Goal: Task Accomplishment & Management: Complete application form

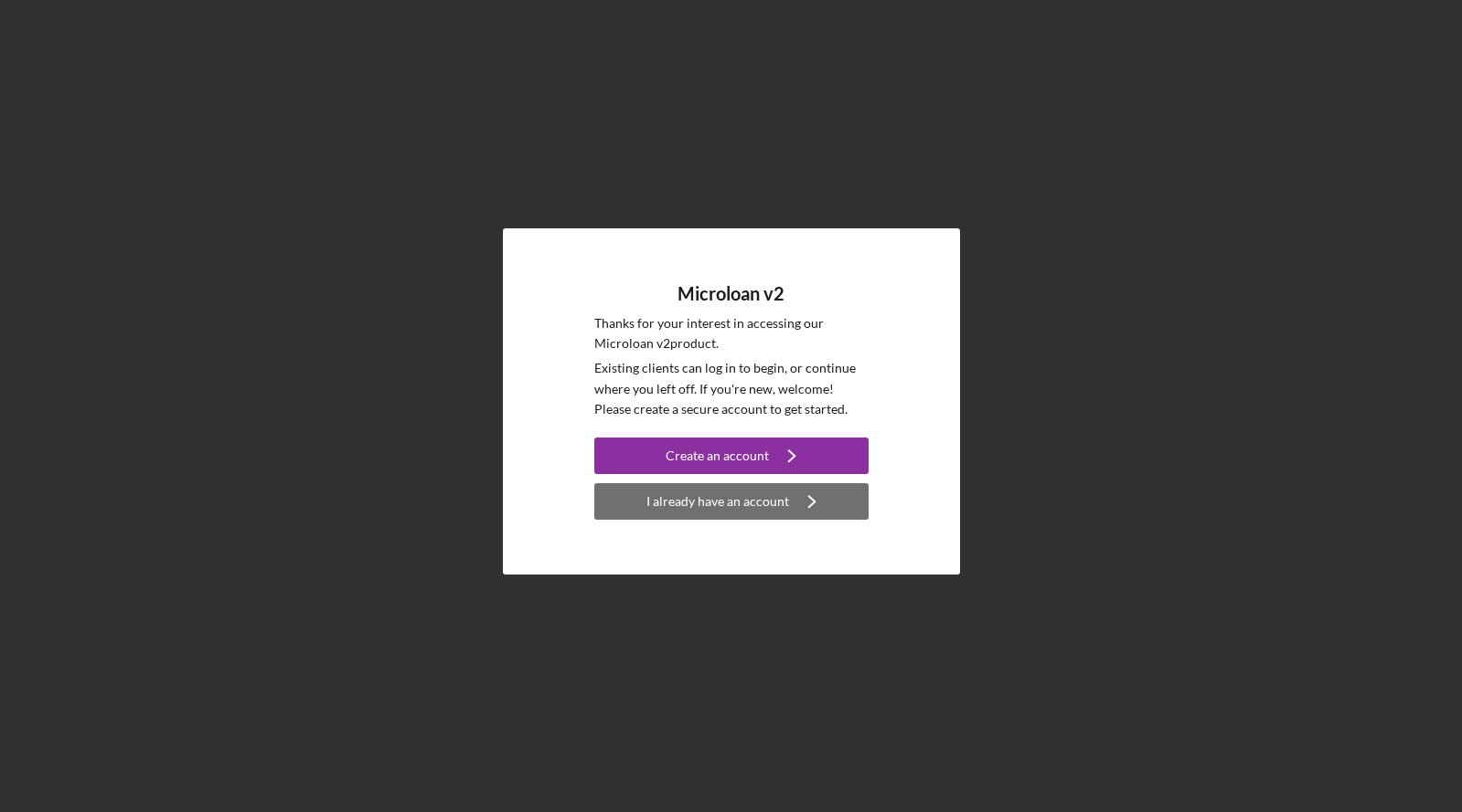
click at [761, 508] on div "I already have an account" at bounding box center [718, 502] width 143 height 37
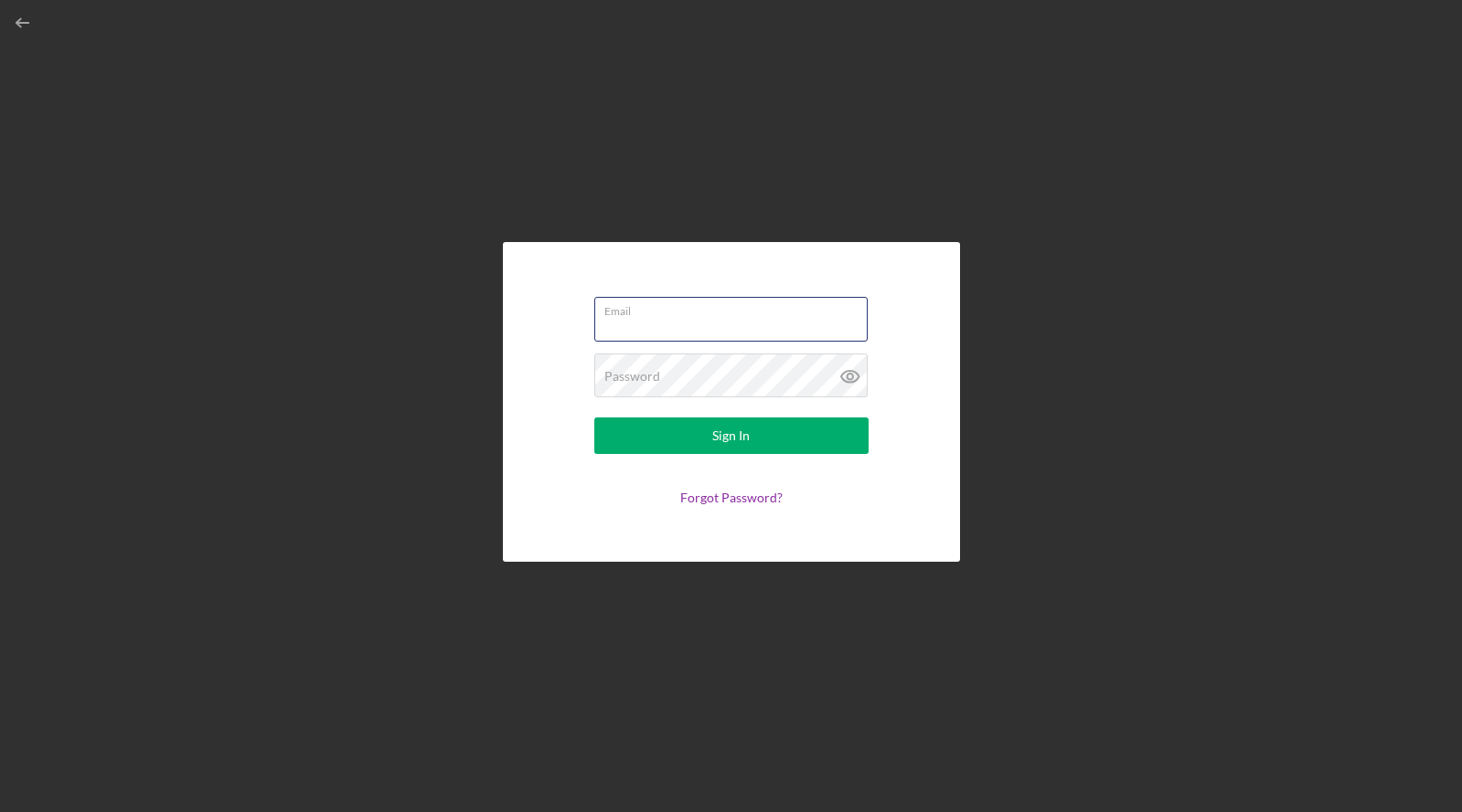
type input "[PERSON_NAME][EMAIL_ADDRESS][DOMAIN_NAME]"
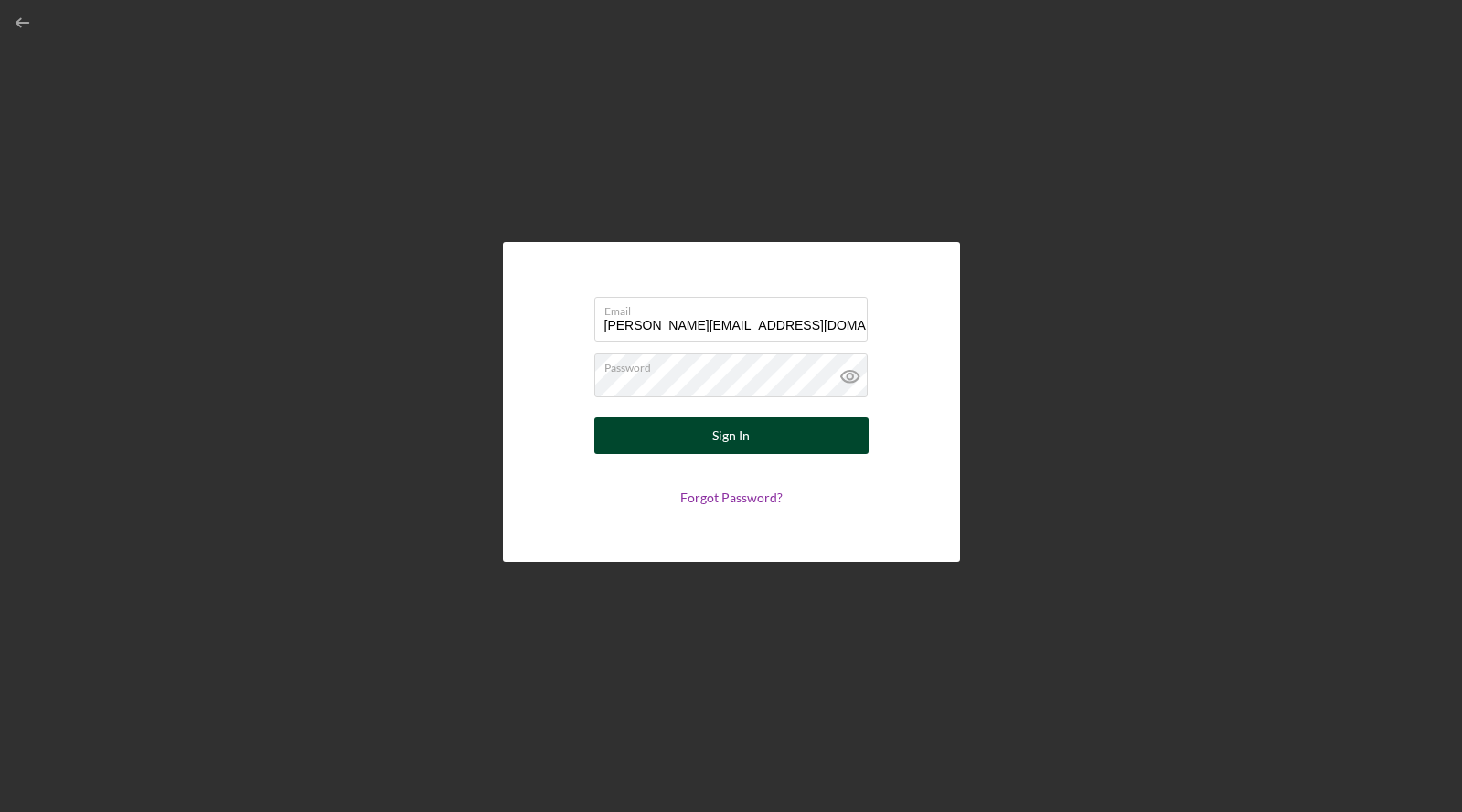
click at [734, 452] on div "Sign In" at bounding box center [731, 436] width 38 height 37
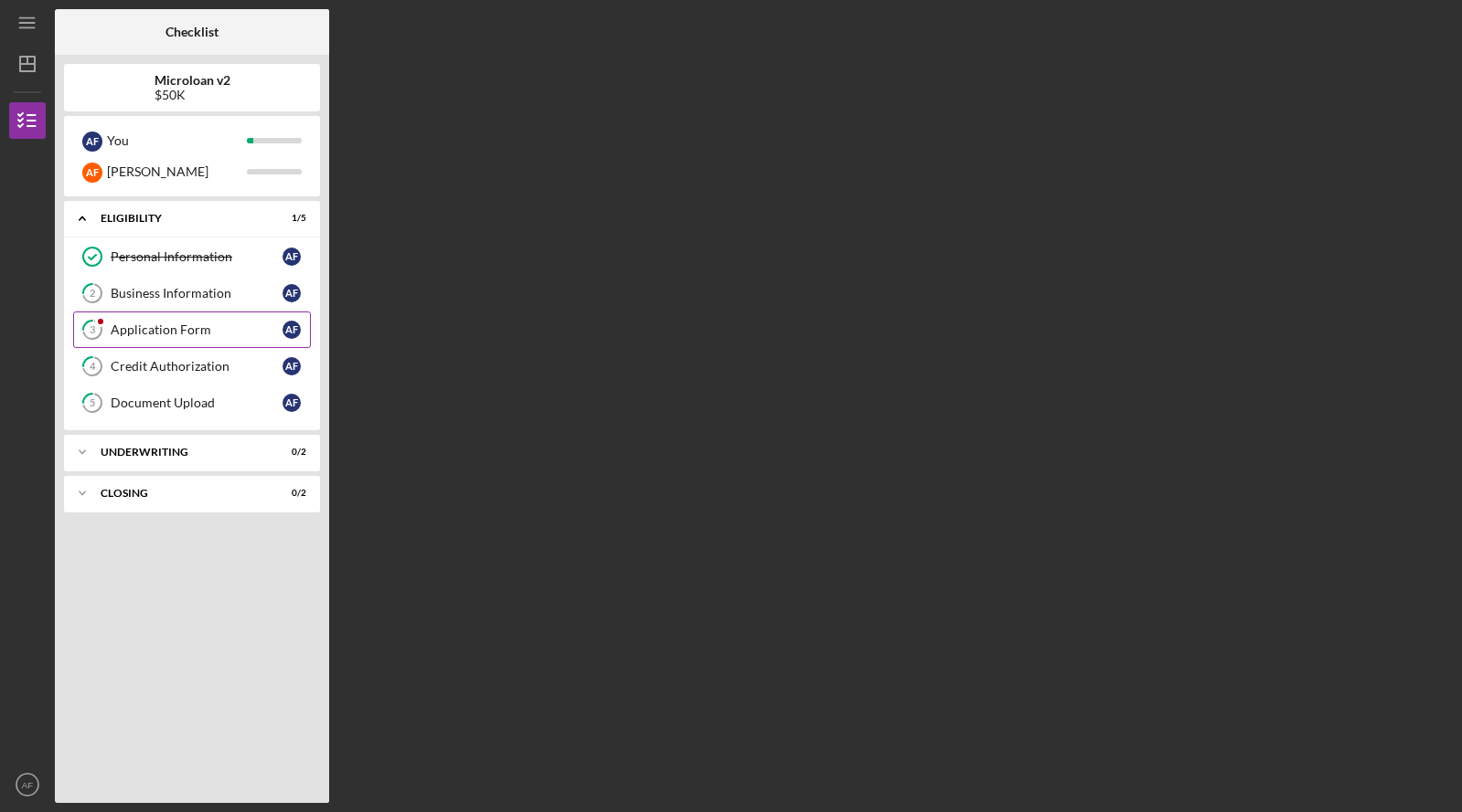
click at [201, 331] on div "Application Form" at bounding box center [197, 330] width 172 height 15
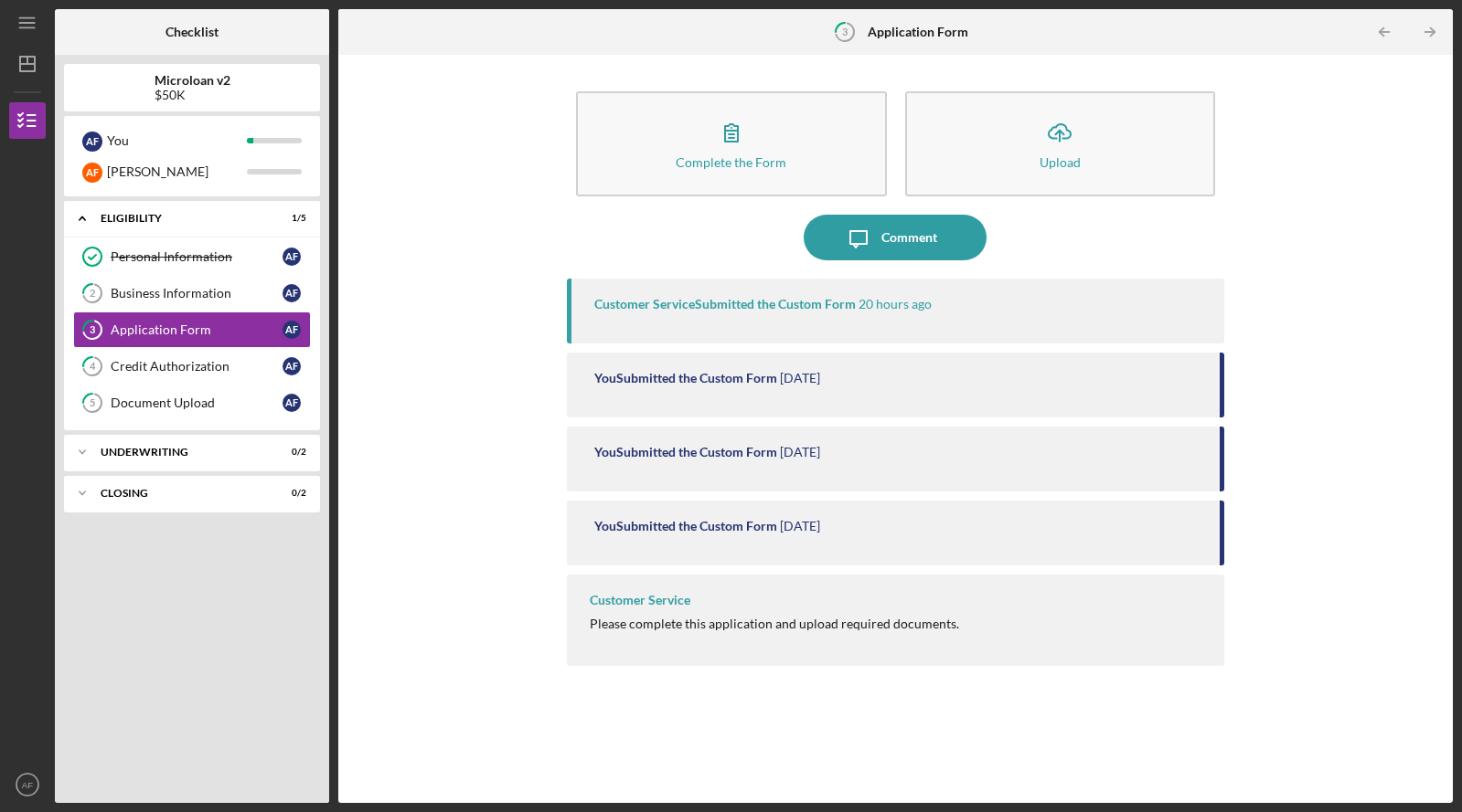
click at [717, 632] on div "Customer Service Please complete this application and upload required documents." at bounding box center [895, 620] width 657 height 91
click at [719, 625] on div "Please complete this application and upload required documents." at bounding box center [774, 625] width 369 height 15
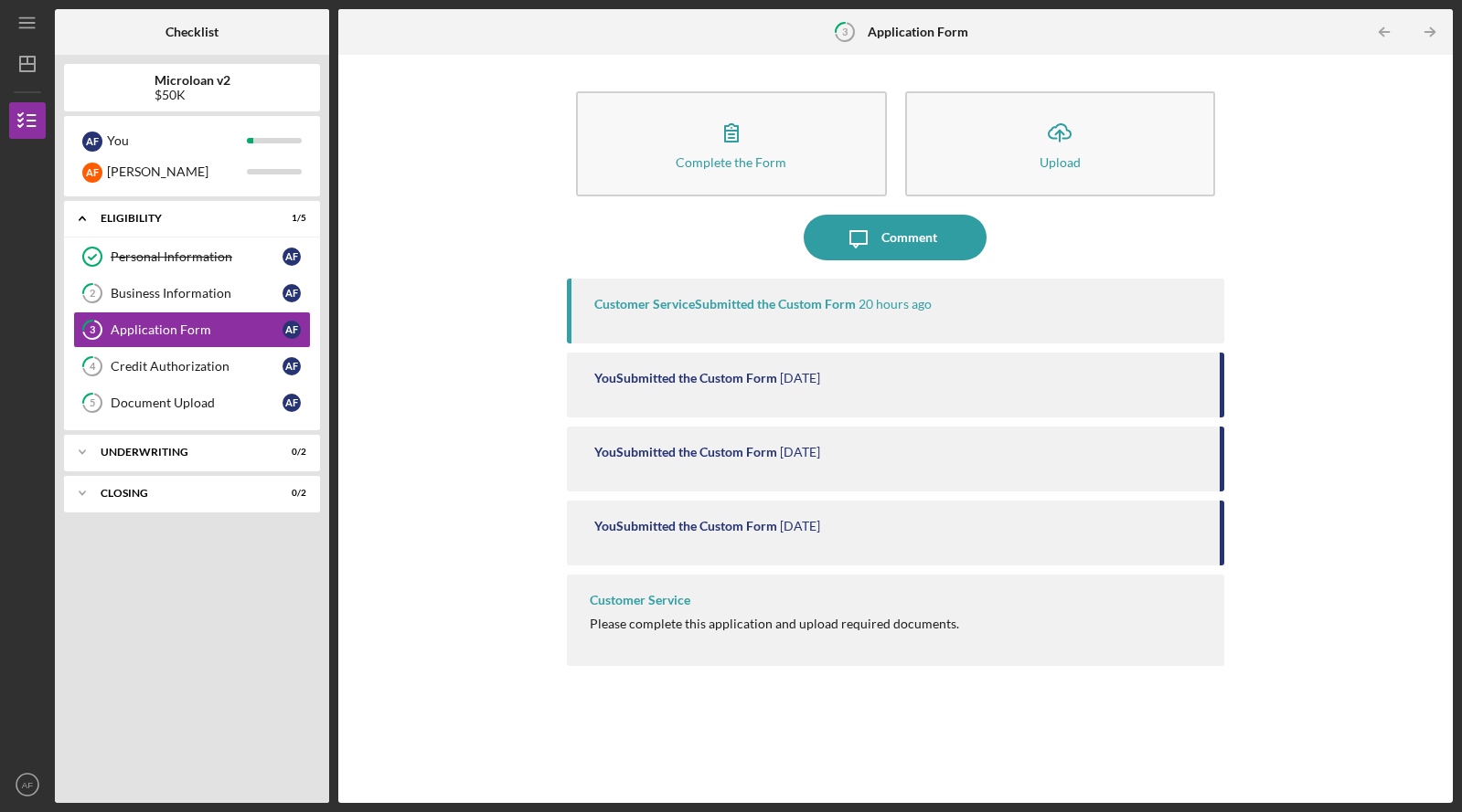
click at [491, 558] on div "Complete the Form Form Icon/Upload Upload Icon/Message Comment Customer Service…" at bounding box center [895, 429] width 1096 height 730
